Goal: Task Accomplishment & Management: Complete application form

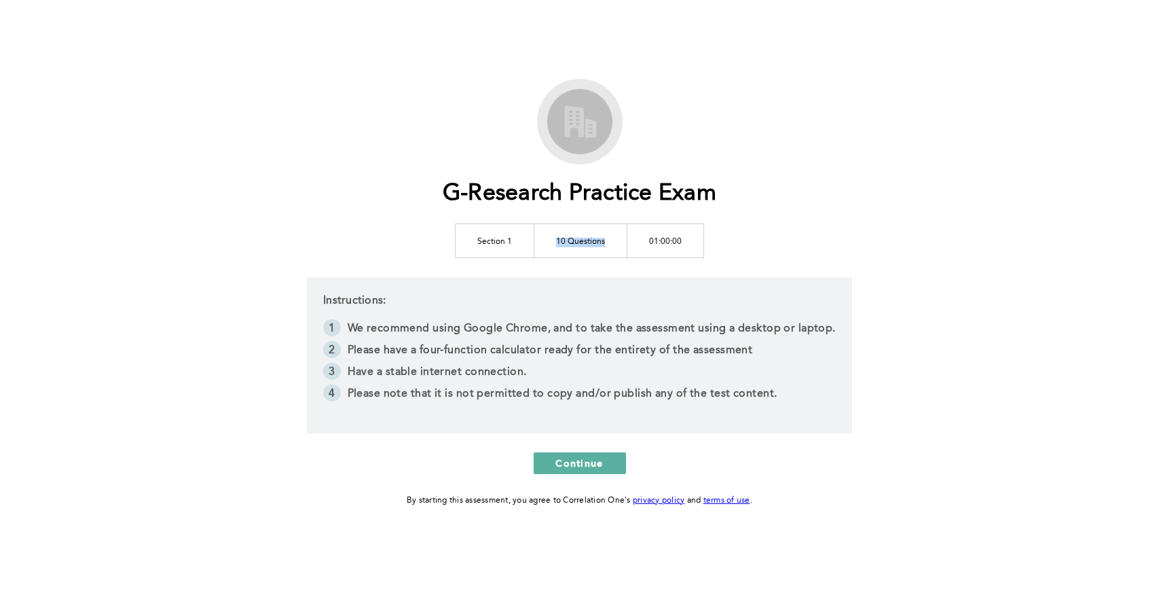
drag, startPoint x: 608, startPoint y: 244, endPoint x: 548, endPoint y: 242, distance: 60.4
click at [551, 242] on td "10 Questions" at bounding box center [580, 240] width 93 height 34
click at [548, 242] on td "10 Questions" at bounding box center [580, 240] width 93 height 34
click at [549, 458] on button "Continue" at bounding box center [580, 463] width 92 height 22
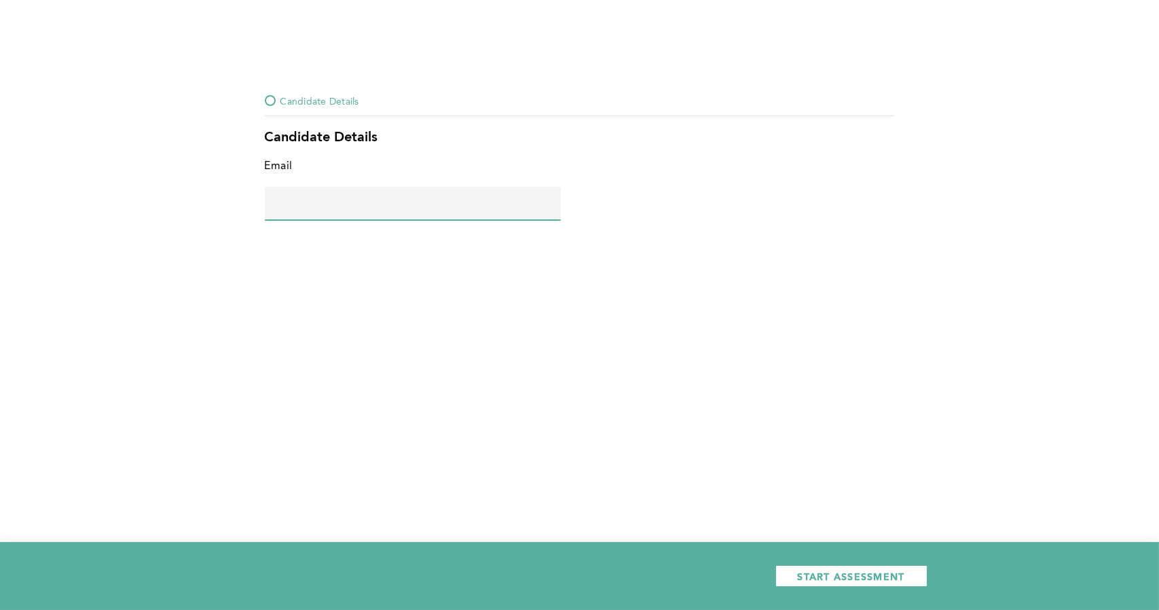
click at [404, 196] on input "text" at bounding box center [413, 203] width 296 height 33
click at [259, 97] on div "Candidate Details Candidate Details Email error placeholder START ASSESSMENT" at bounding box center [580, 167] width 652 height 151
click at [268, 97] on div at bounding box center [270, 100] width 11 height 11
click at [793, 572] on button "START ASSESSMENT" at bounding box center [851, 576] width 152 height 22
